Goal: Information Seeking & Learning: Learn about a topic

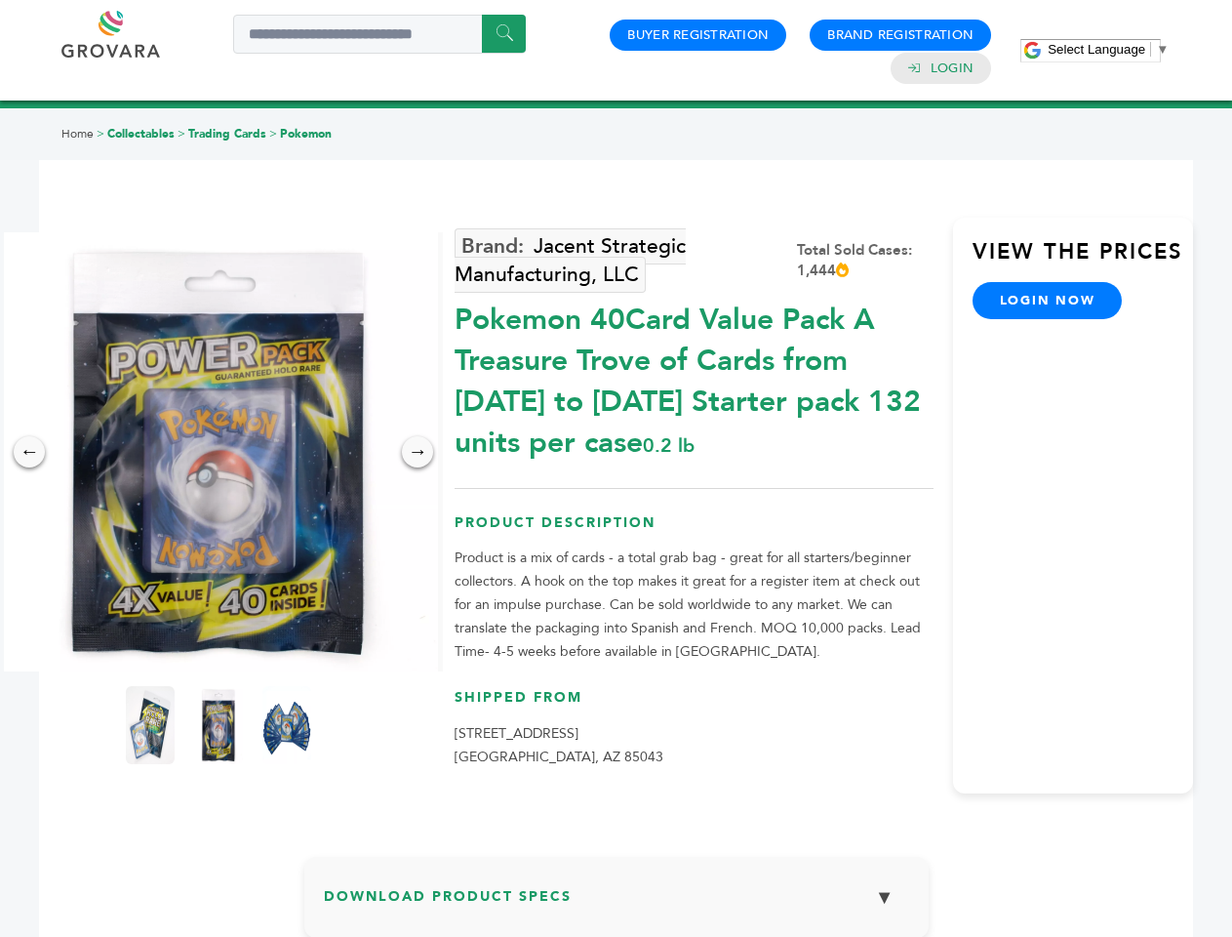
click at [1108, 49] on span "Select Language" at bounding box center [1097, 49] width 98 height 15
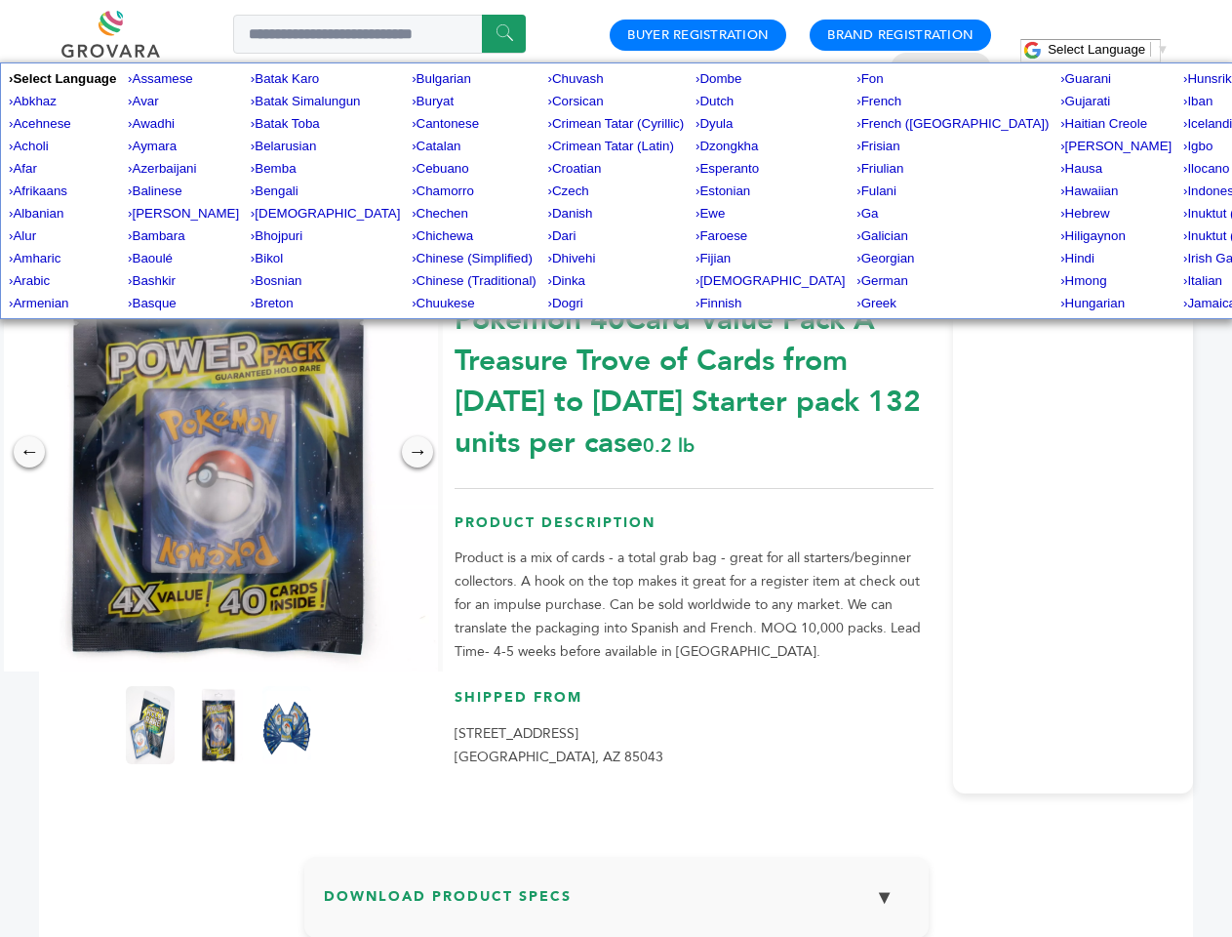
click at [219, 452] on img at bounding box center [218, 451] width 439 height 439
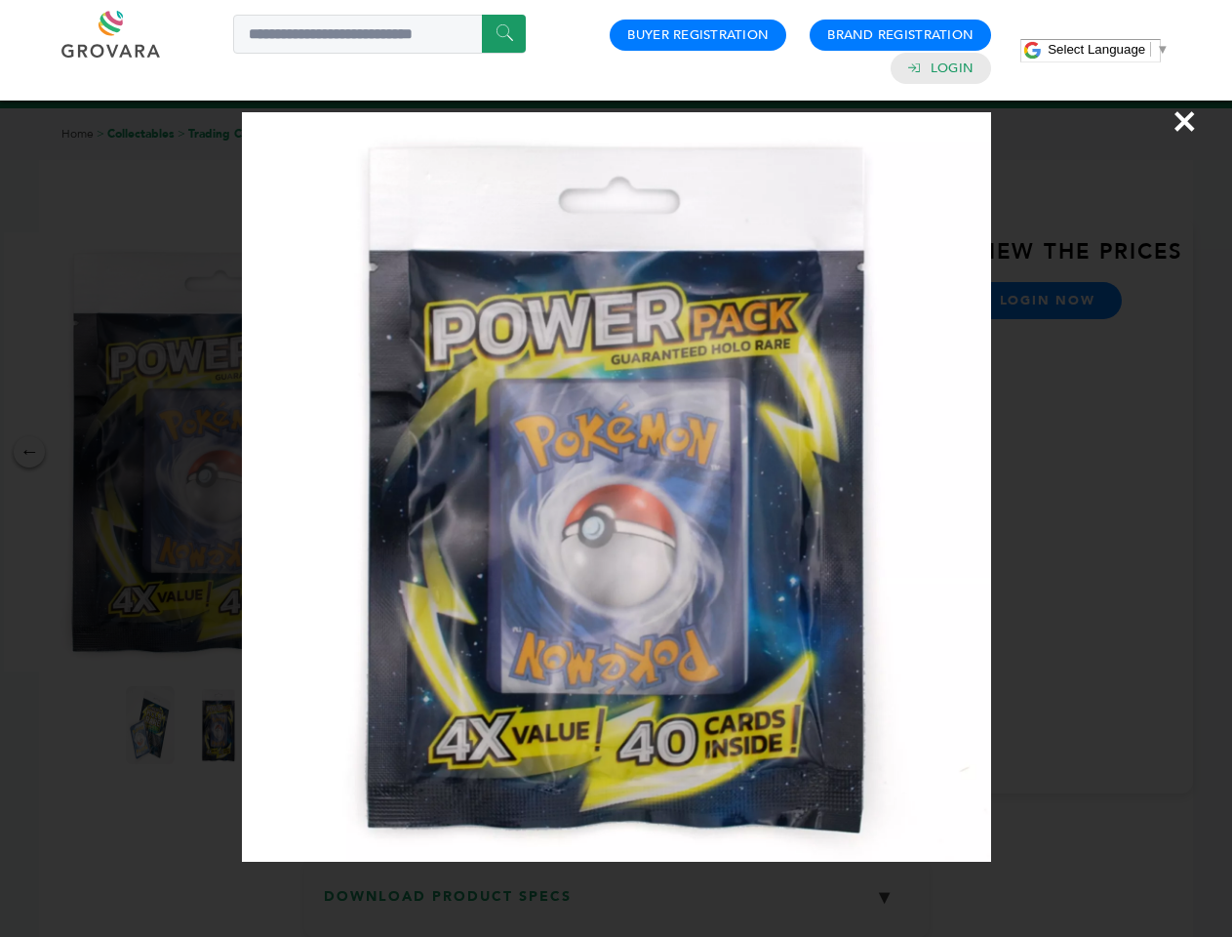
click at [29, 452] on div "×" at bounding box center [616, 468] width 1232 height 937
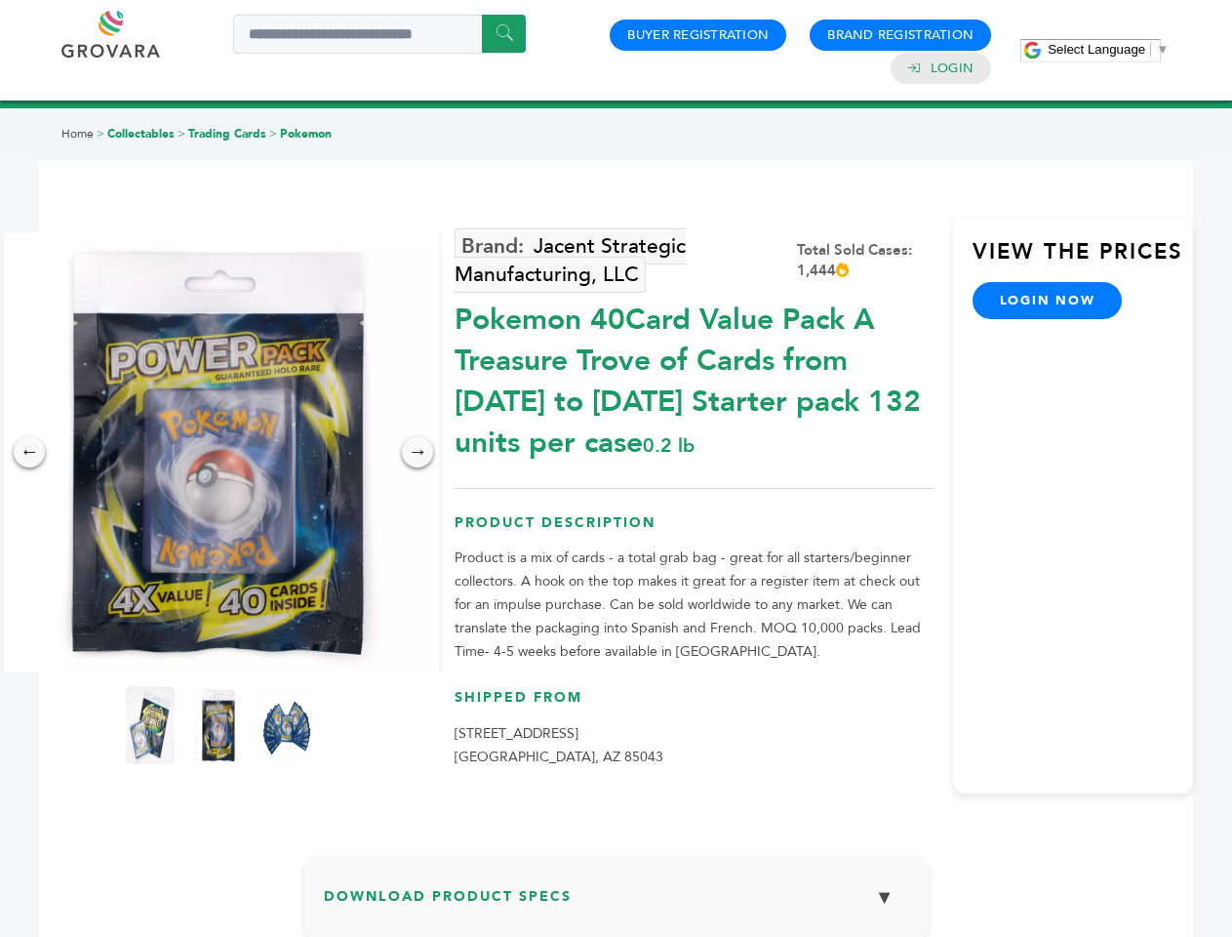
click at [418, 452] on div "→" at bounding box center [417, 451] width 31 height 31
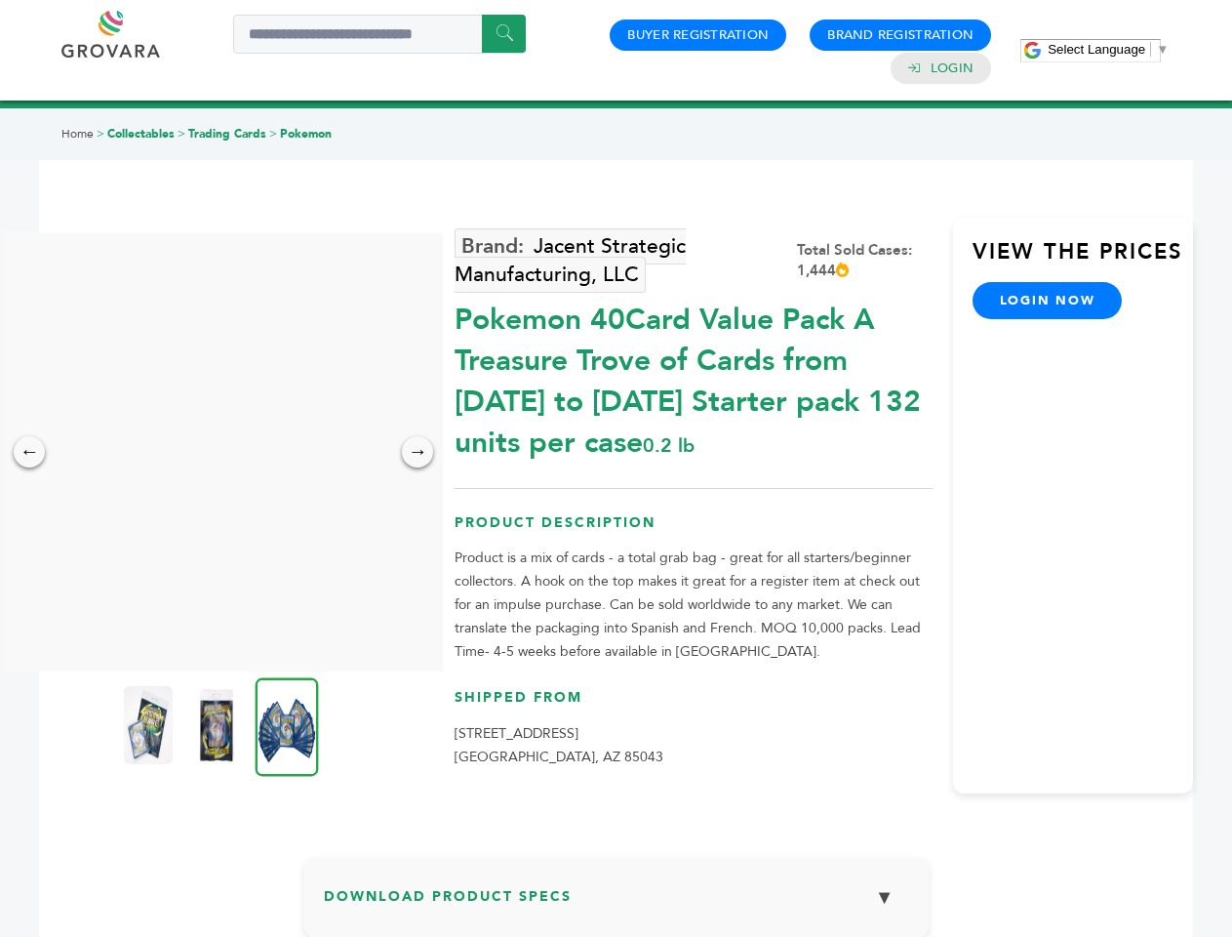
click at [150, 725] on img at bounding box center [148, 725] width 49 height 78
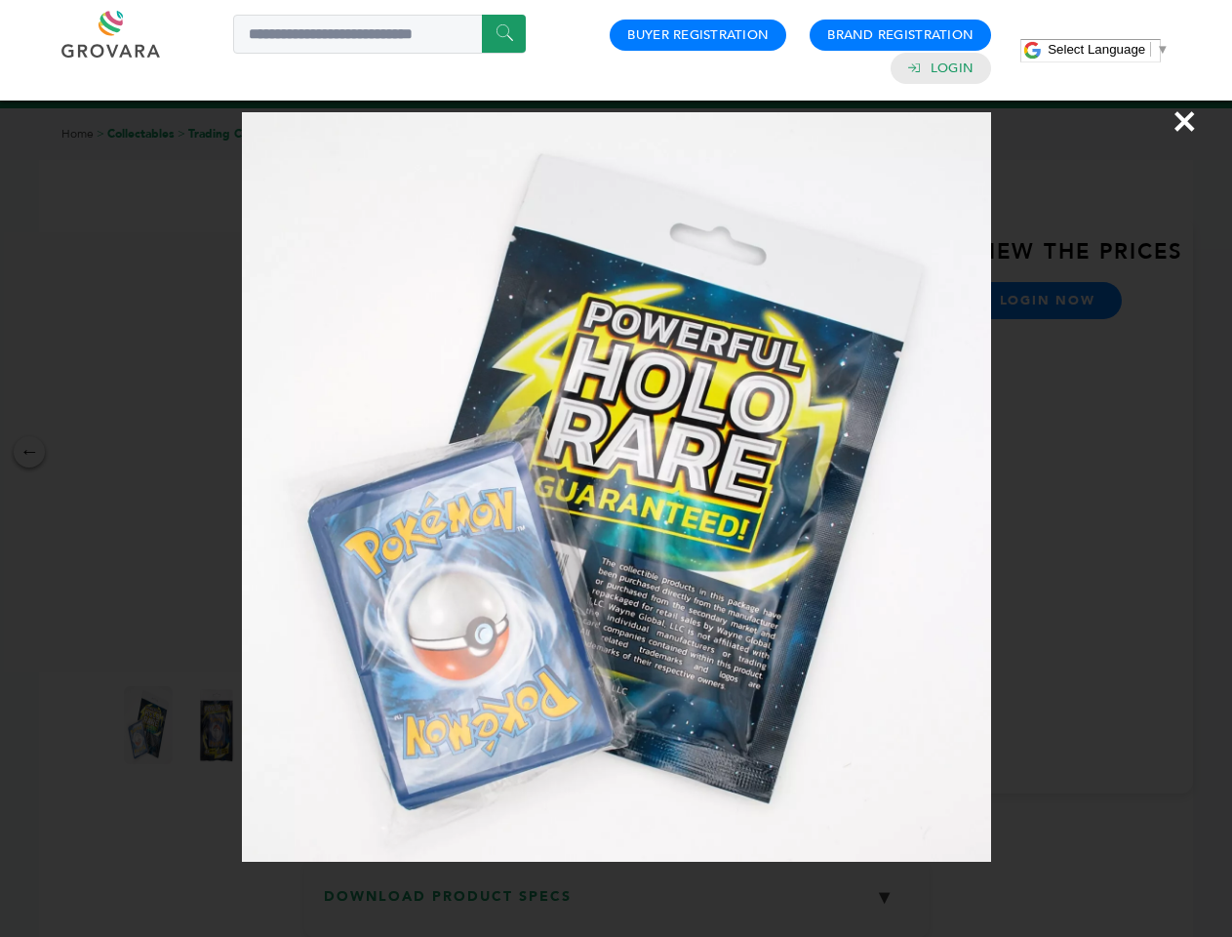
click at [219, 725] on div "×" at bounding box center [616, 468] width 1232 height 937
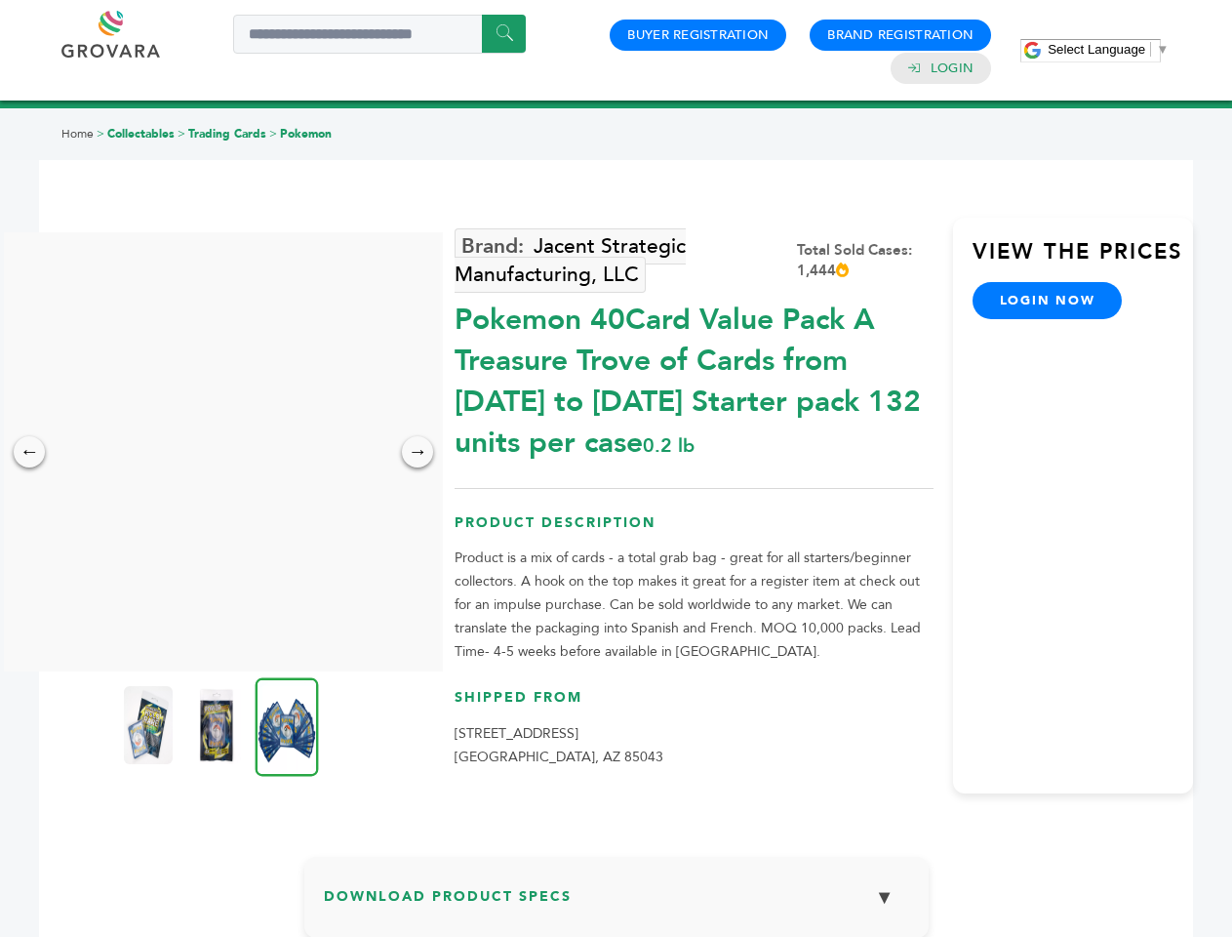
click at [287, 725] on img at bounding box center [287, 726] width 63 height 99
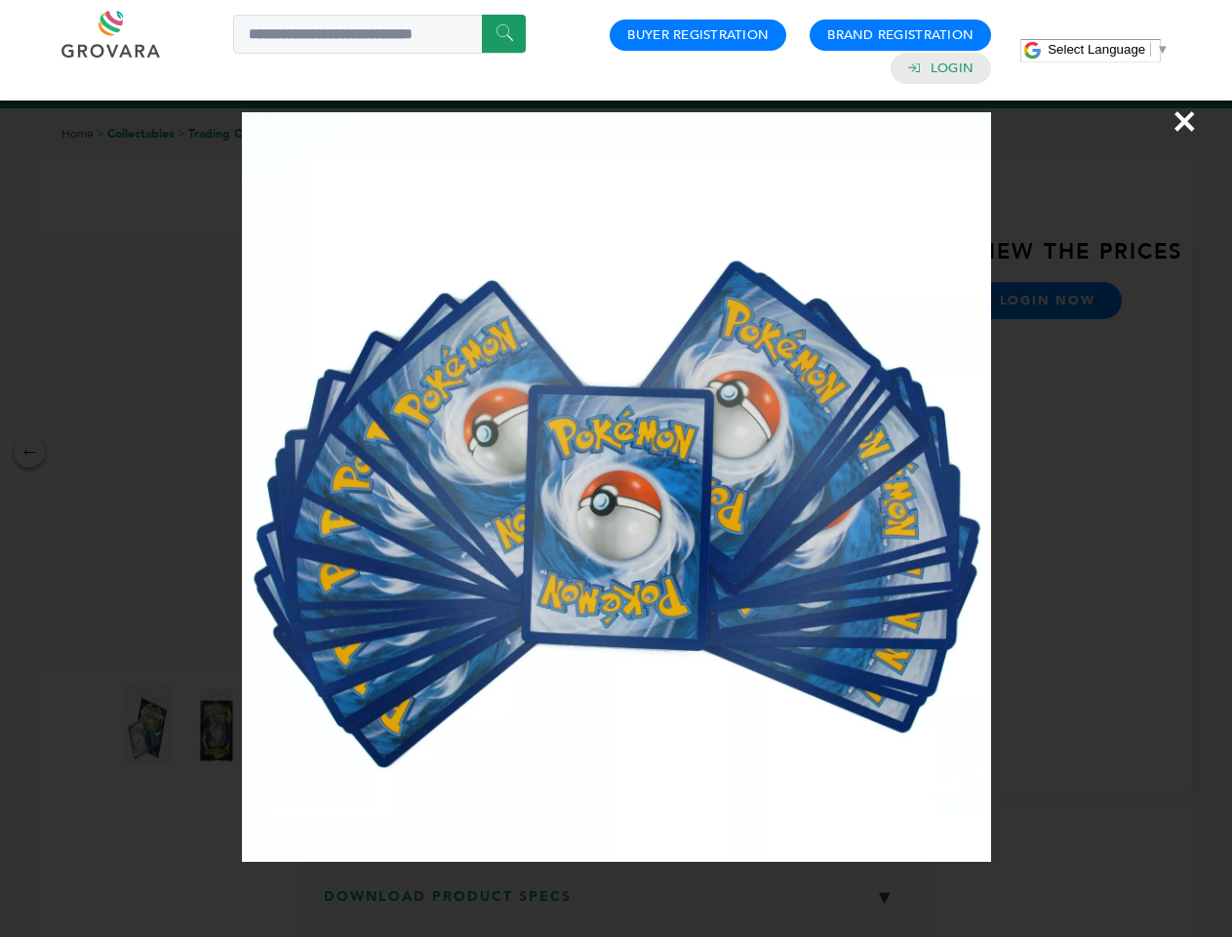
click at [617, 904] on div "×" at bounding box center [616, 468] width 1232 height 937
